Goal: Find specific page/section: Find specific page/section

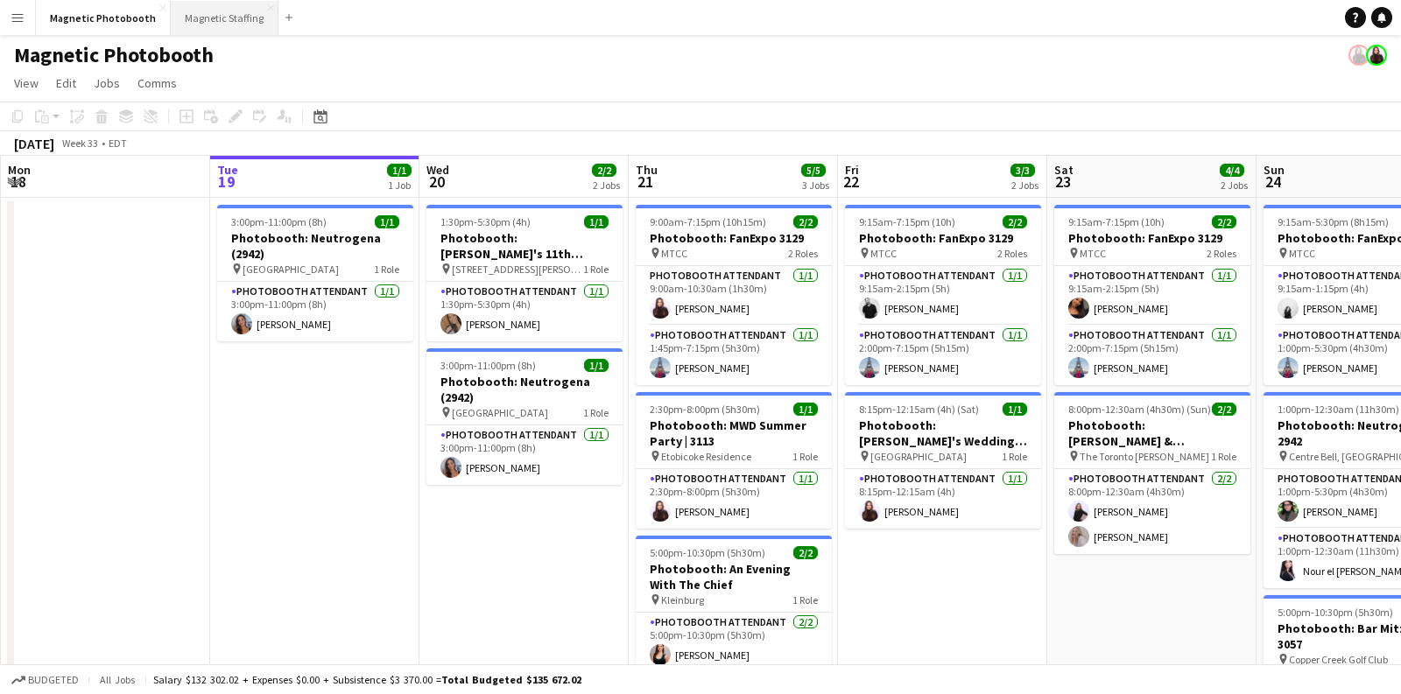
click at [233, 21] on button "Magnetic Staffing Close" at bounding box center [225, 18] width 108 height 34
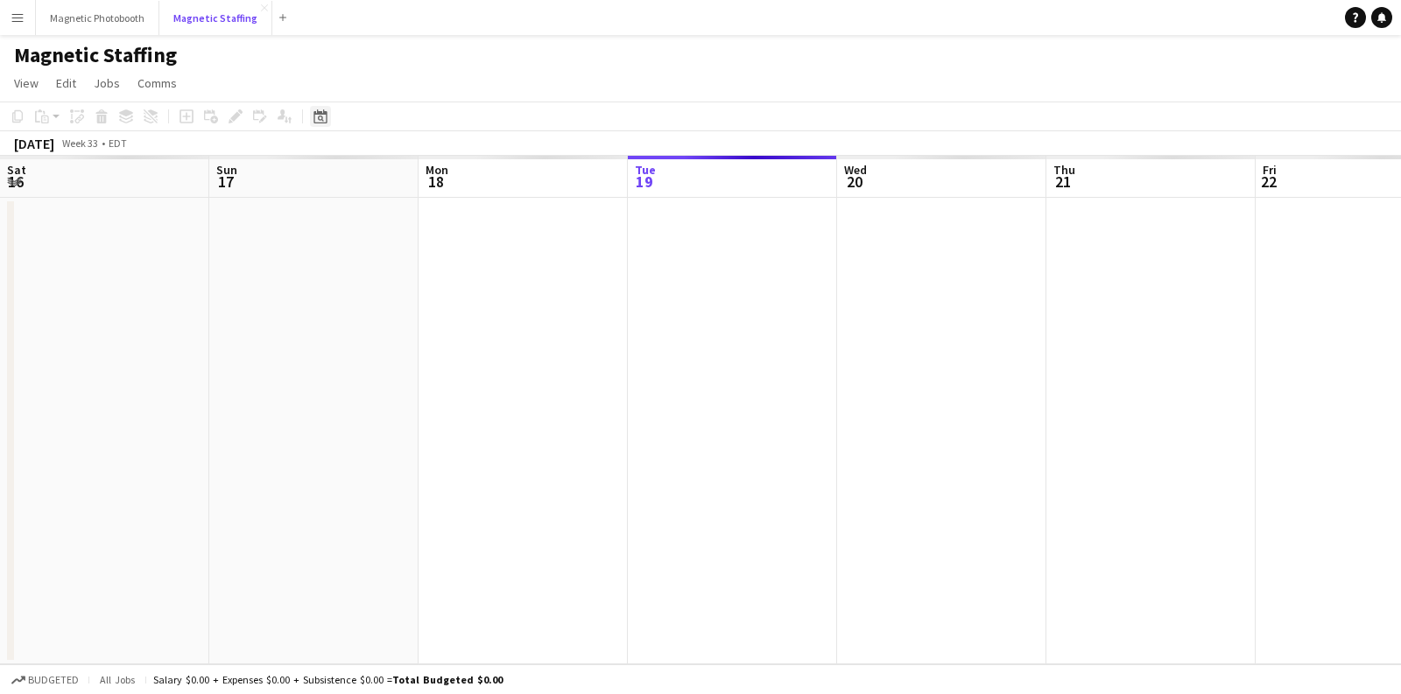
scroll to position [0, 418]
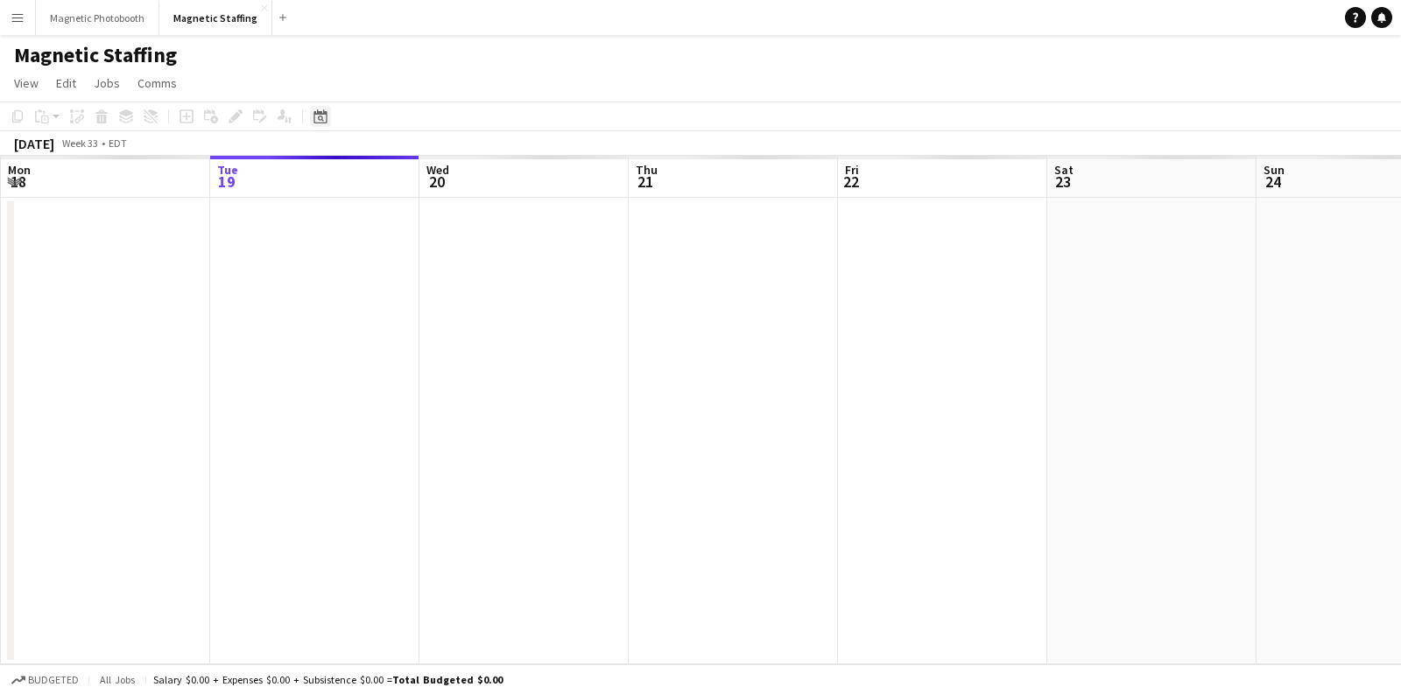
click at [324, 123] on icon at bounding box center [319, 116] width 13 height 14
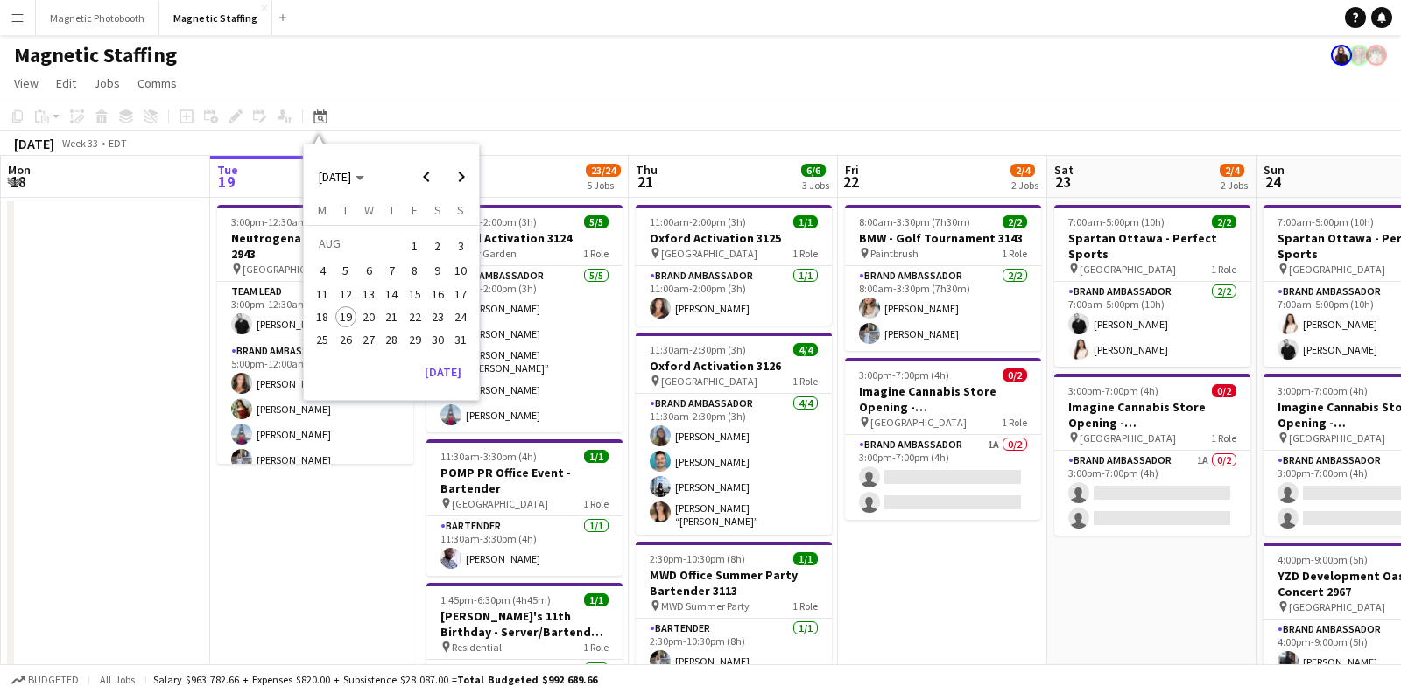
click at [348, 269] on span "5" at bounding box center [345, 271] width 21 height 21
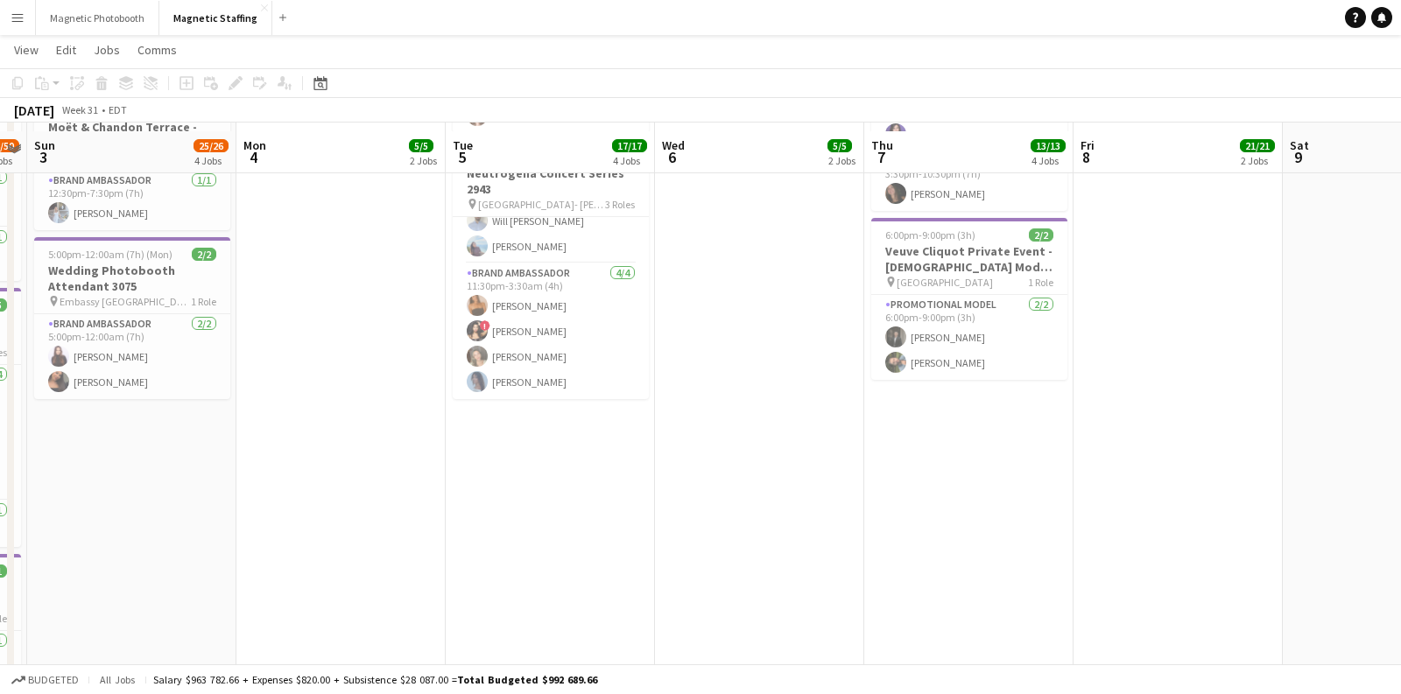
scroll to position [633, 0]
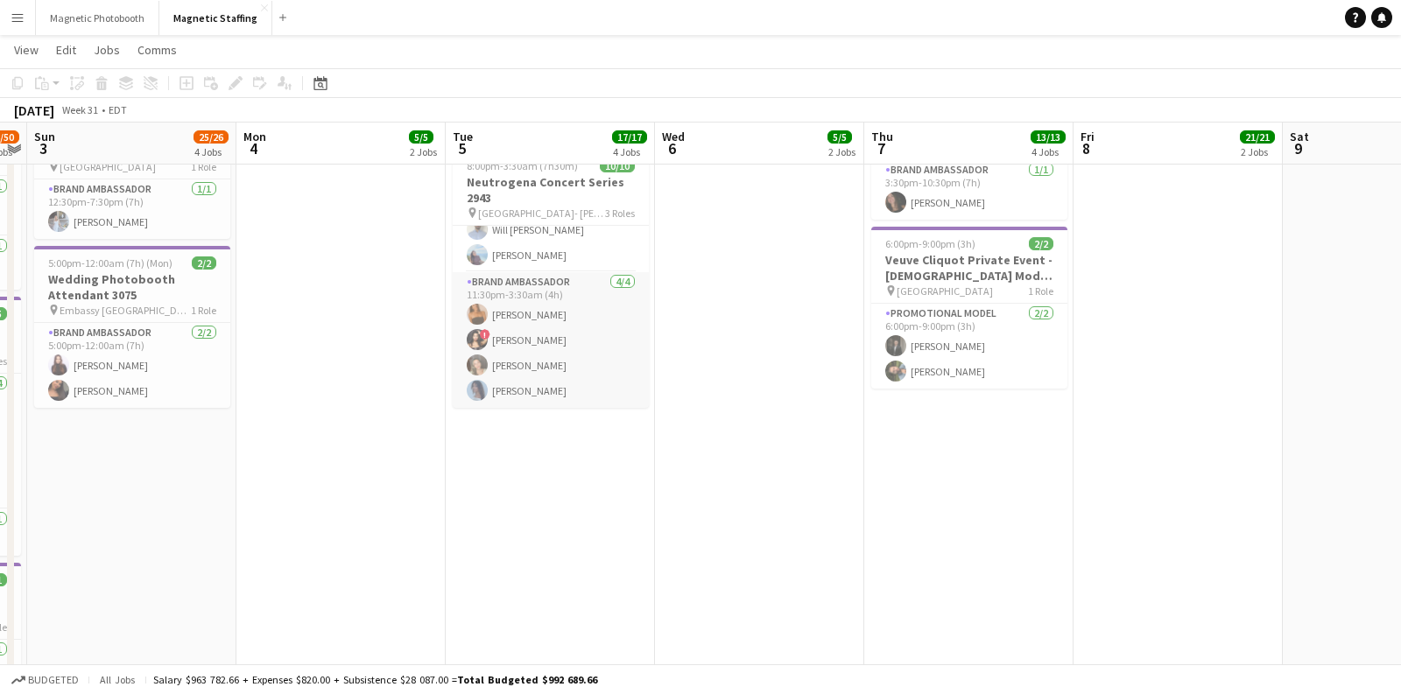
click at [524, 345] on app-card-role "Brand Ambassador [DATE] 11:30pm-3:30am (4h) [PERSON_NAME] ! [PERSON_NAME] [PERS…" at bounding box center [551, 340] width 196 height 136
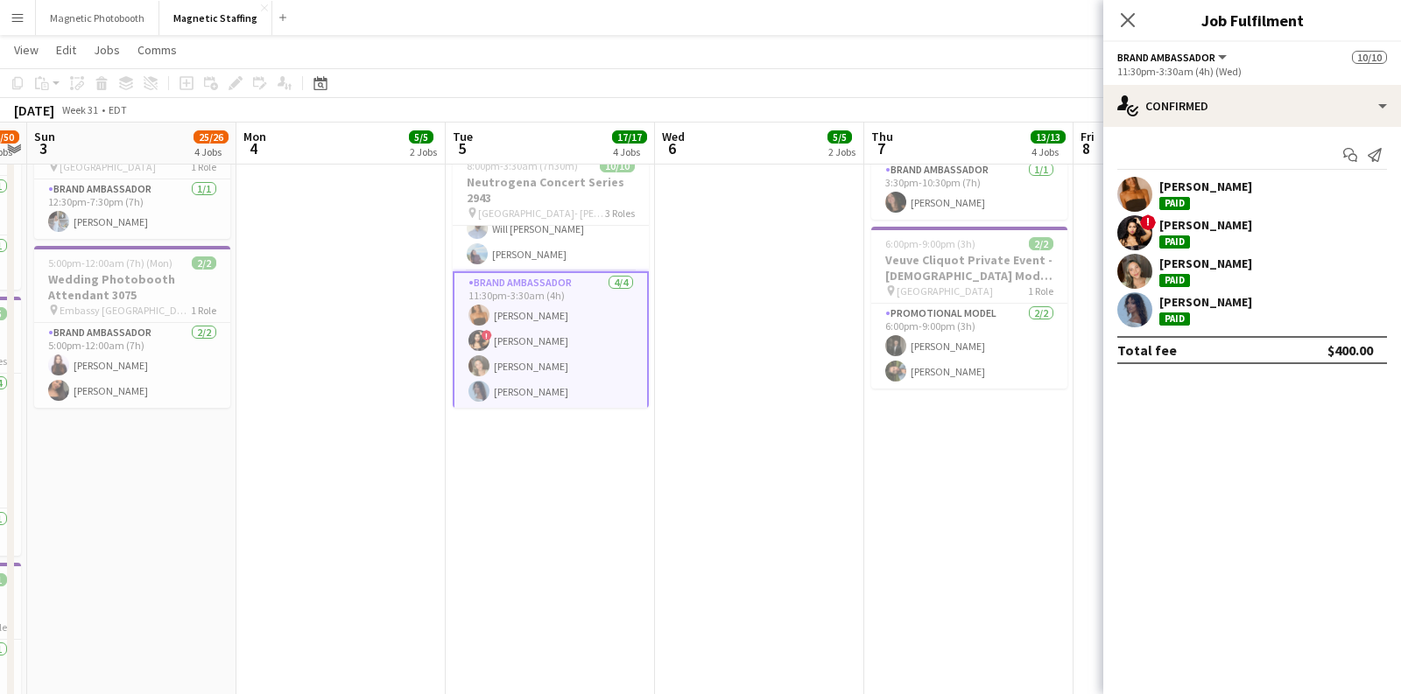
drag, startPoint x: 1254, startPoint y: 187, endPoint x: 1161, endPoint y: 191, distance: 92.9
click at [1161, 191] on div "[PERSON_NAME] Paid" at bounding box center [1252, 194] width 298 height 35
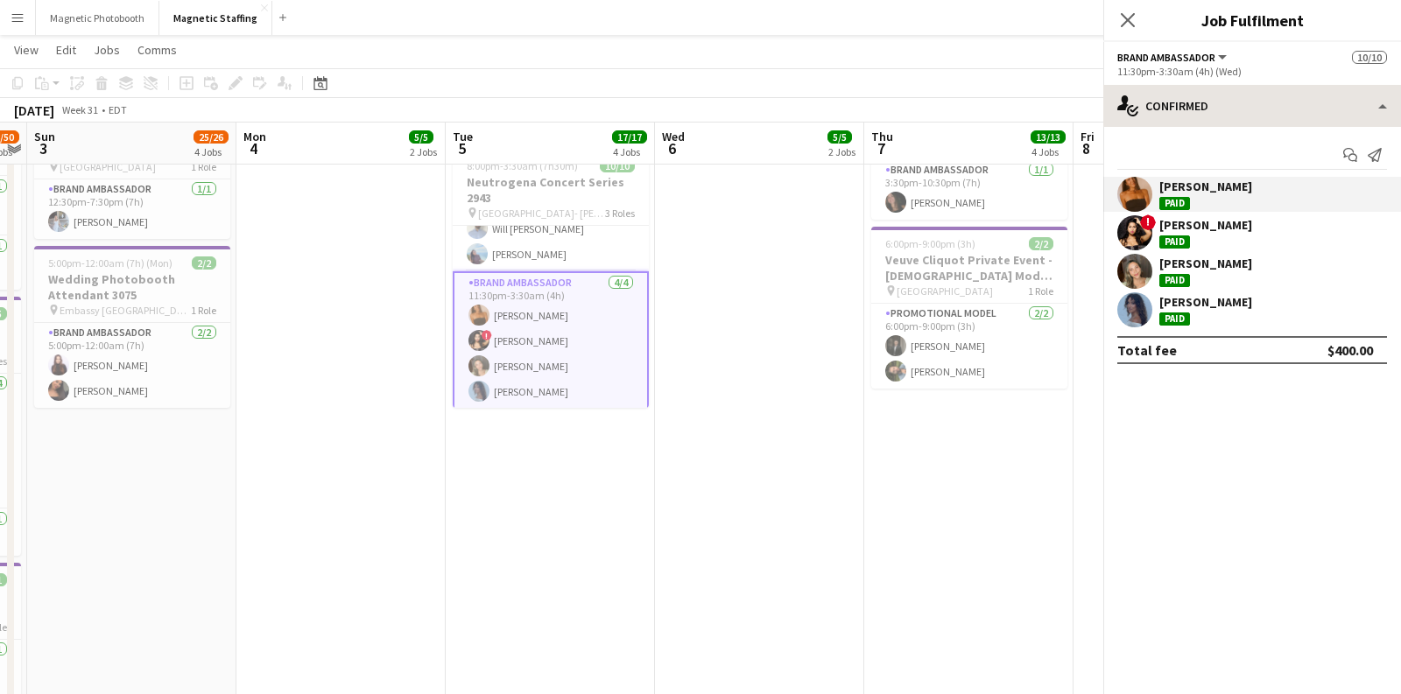
copy div "[PERSON_NAME]"
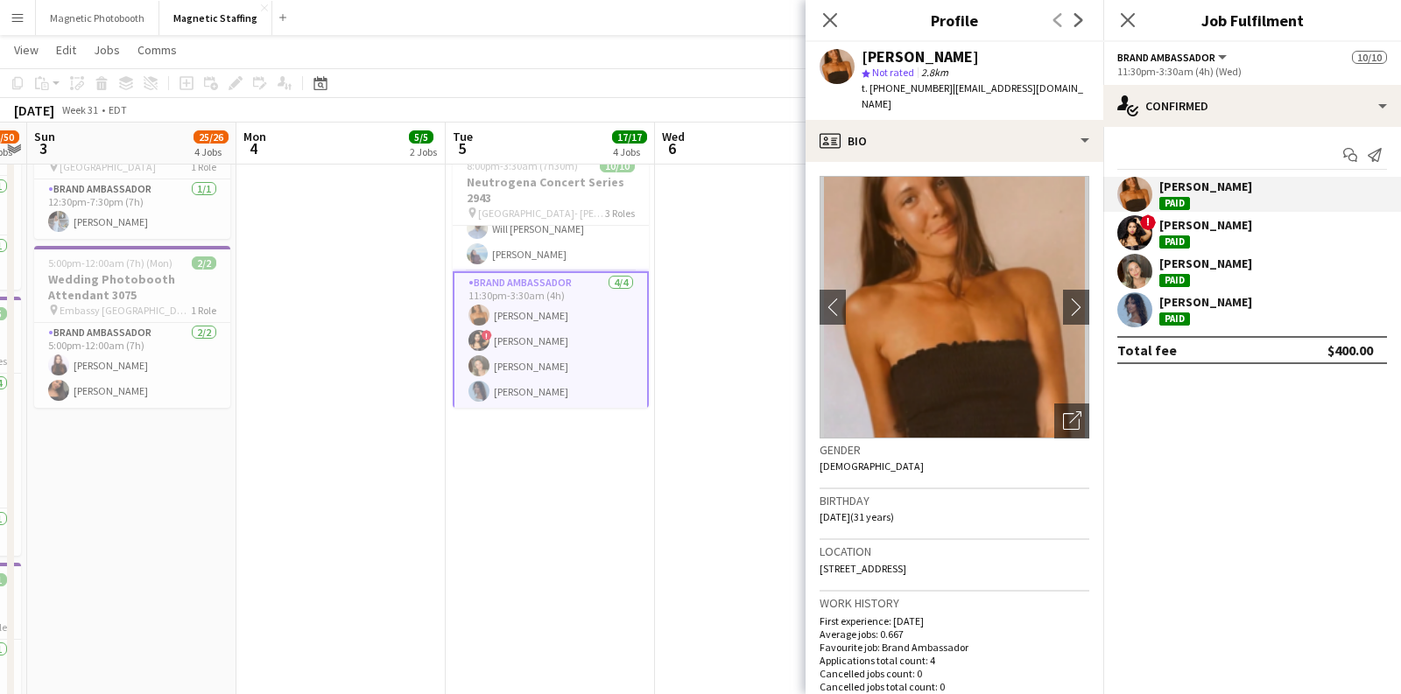
drag, startPoint x: 1269, startPoint y: 218, endPoint x: 1158, endPoint y: 231, distance: 111.1
click at [1158, 231] on div "! [PERSON_NAME]" at bounding box center [1252, 232] width 298 height 35
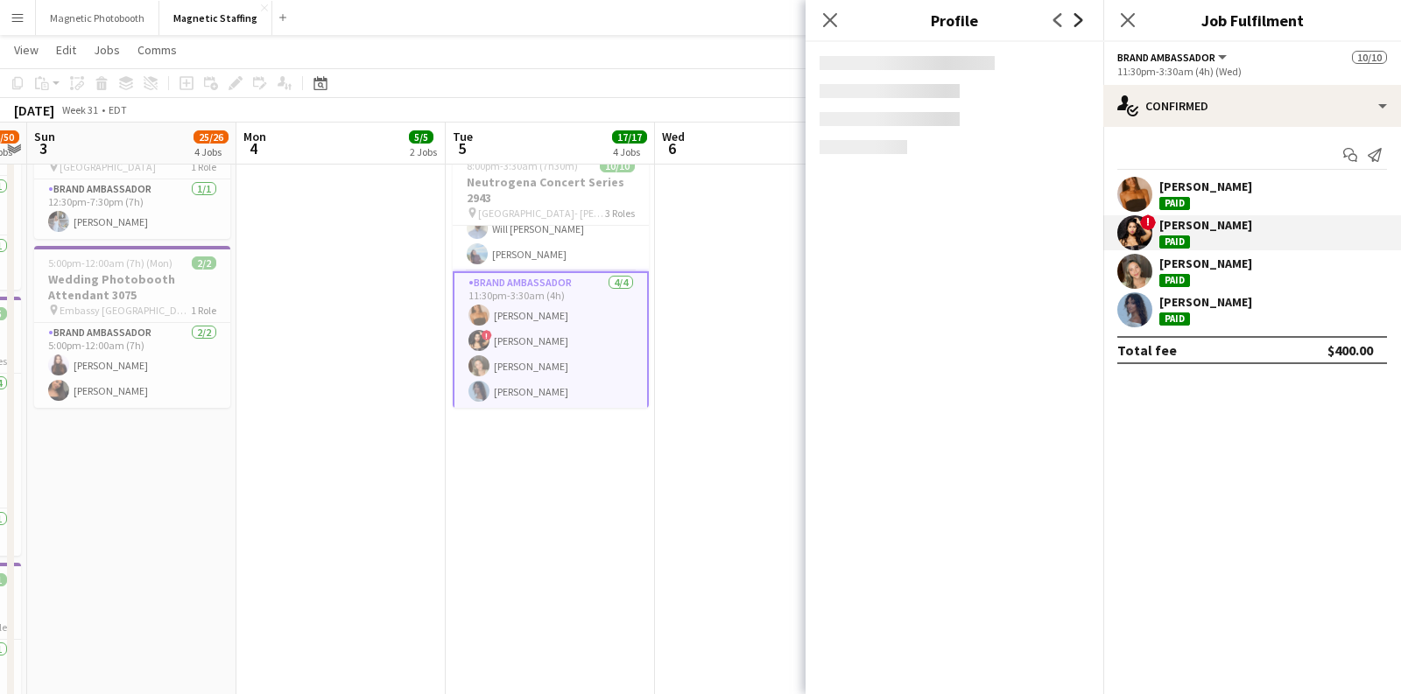
copy div "[PERSON_NAME]"
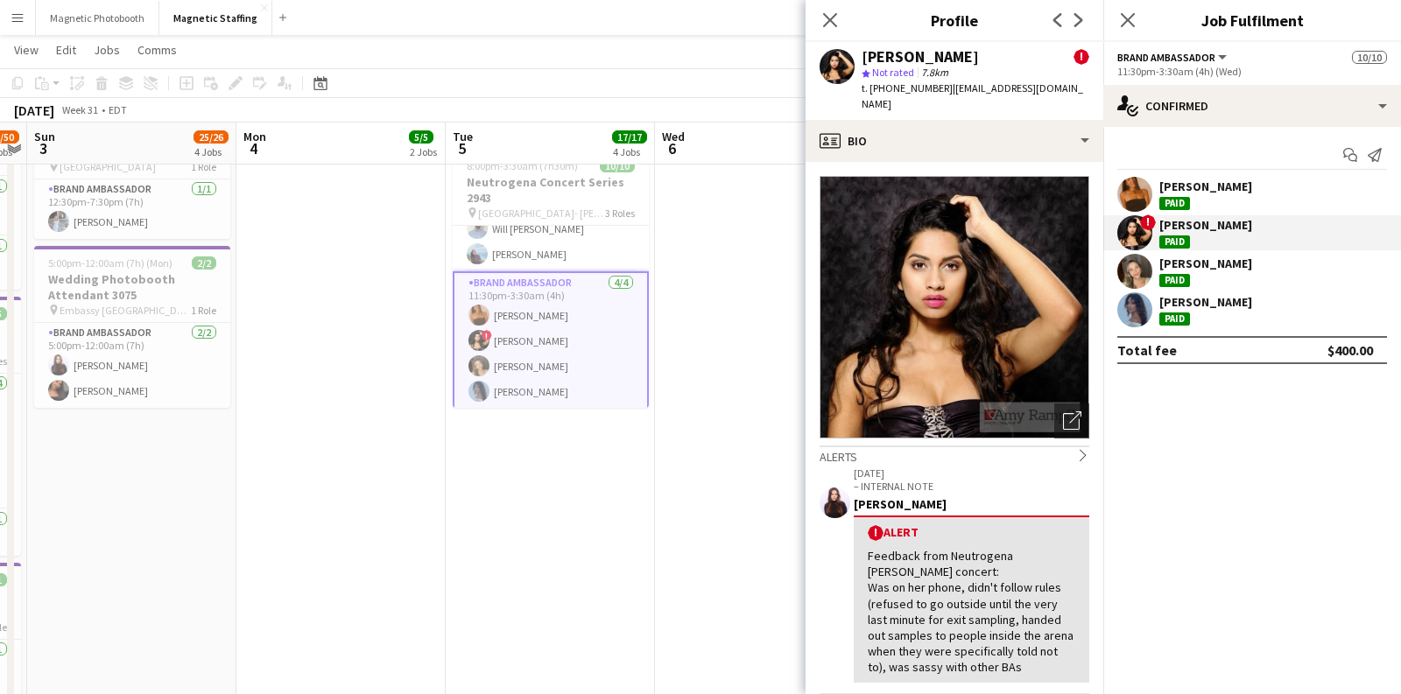
drag, startPoint x: 1271, startPoint y: 258, endPoint x: 1153, endPoint y: 266, distance: 118.5
click at [1153, 266] on div "[PERSON_NAME] Paid" at bounding box center [1252, 271] width 298 height 35
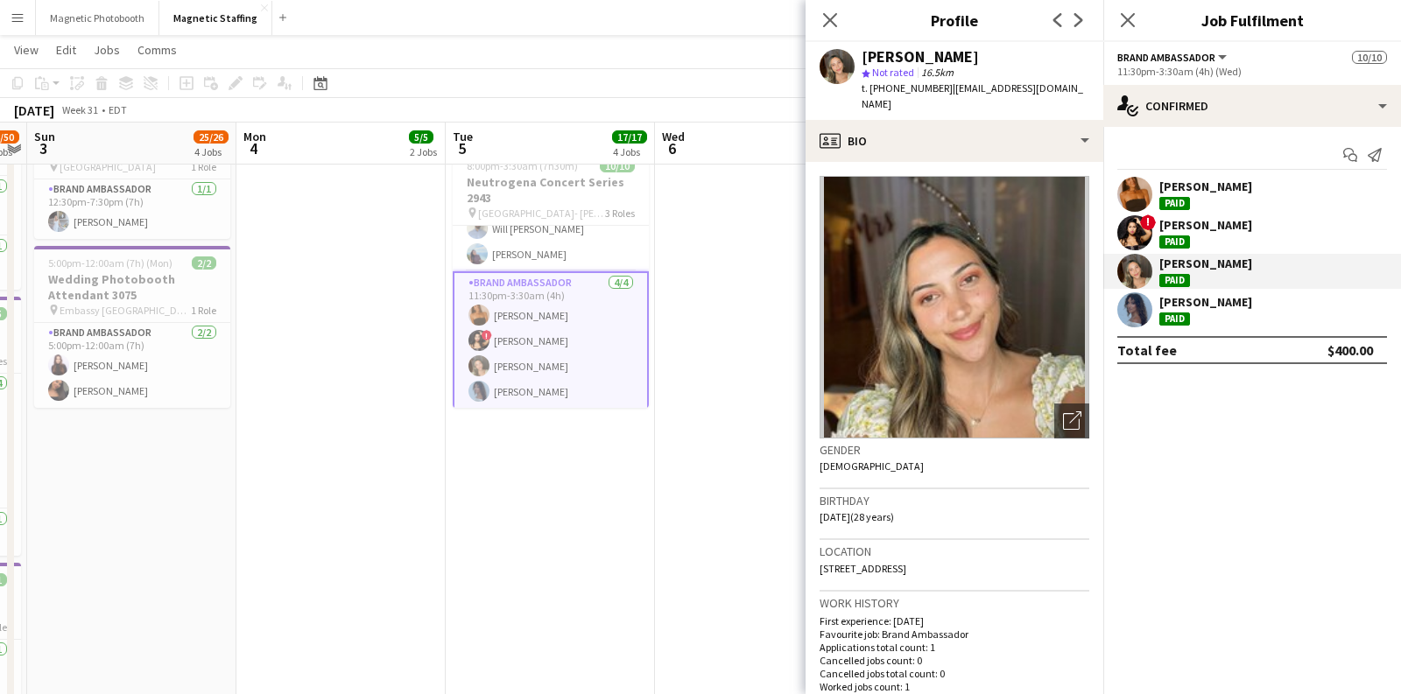
copy div "[PERSON_NAME]"
drag, startPoint x: 1238, startPoint y: 302, endPoint x: 1160, endPoint y: 303, distance: 77.9
click at [1160, 303] on div "[PERSON_NAME] Paid" at bounding box center [1252, 309] width 298 height 35
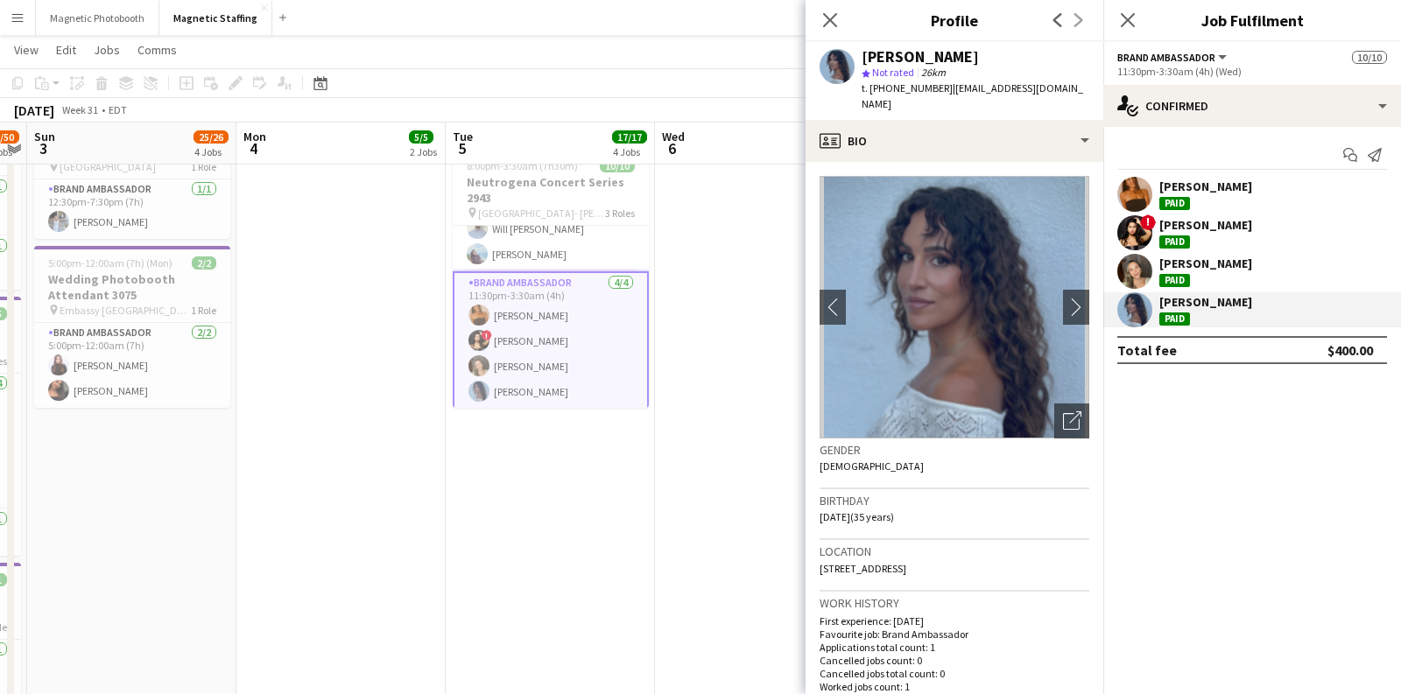
copy div "[PERSON_NAME]"
